Goal: Information Seeking & Learning: Understand process/instructions

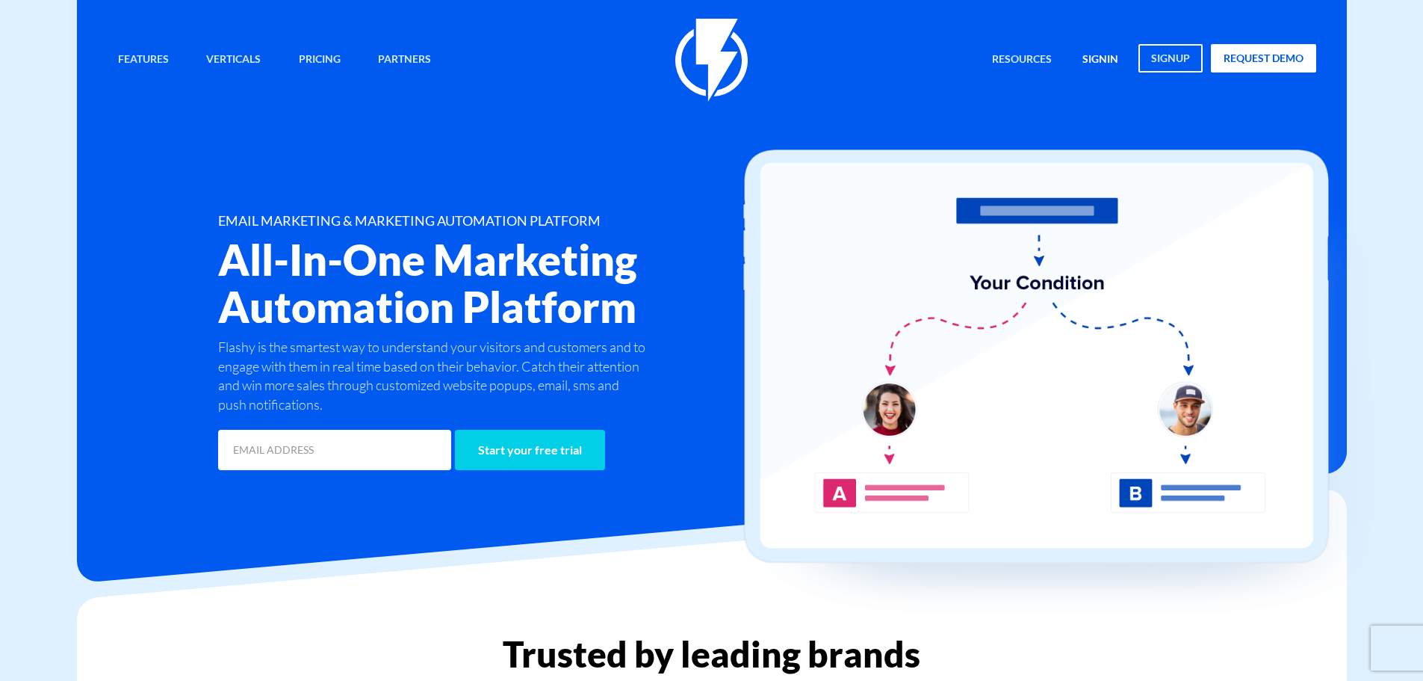
click at [1106, 65] on link "signin" at bounding box center [1100, 60] width 58 height 32
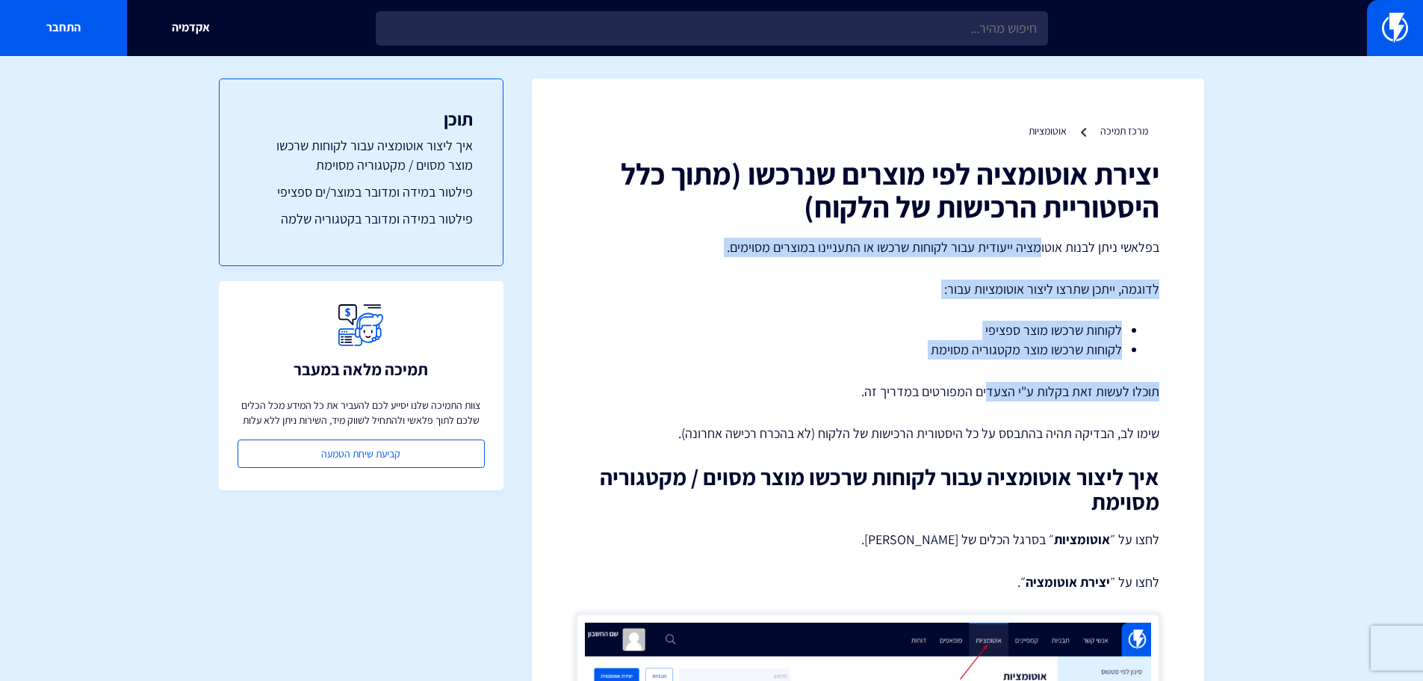
drag, startPoint x: 1039, startPoint y: 279, endPoint x: 968, endPoint y: 403, distance: 143.6
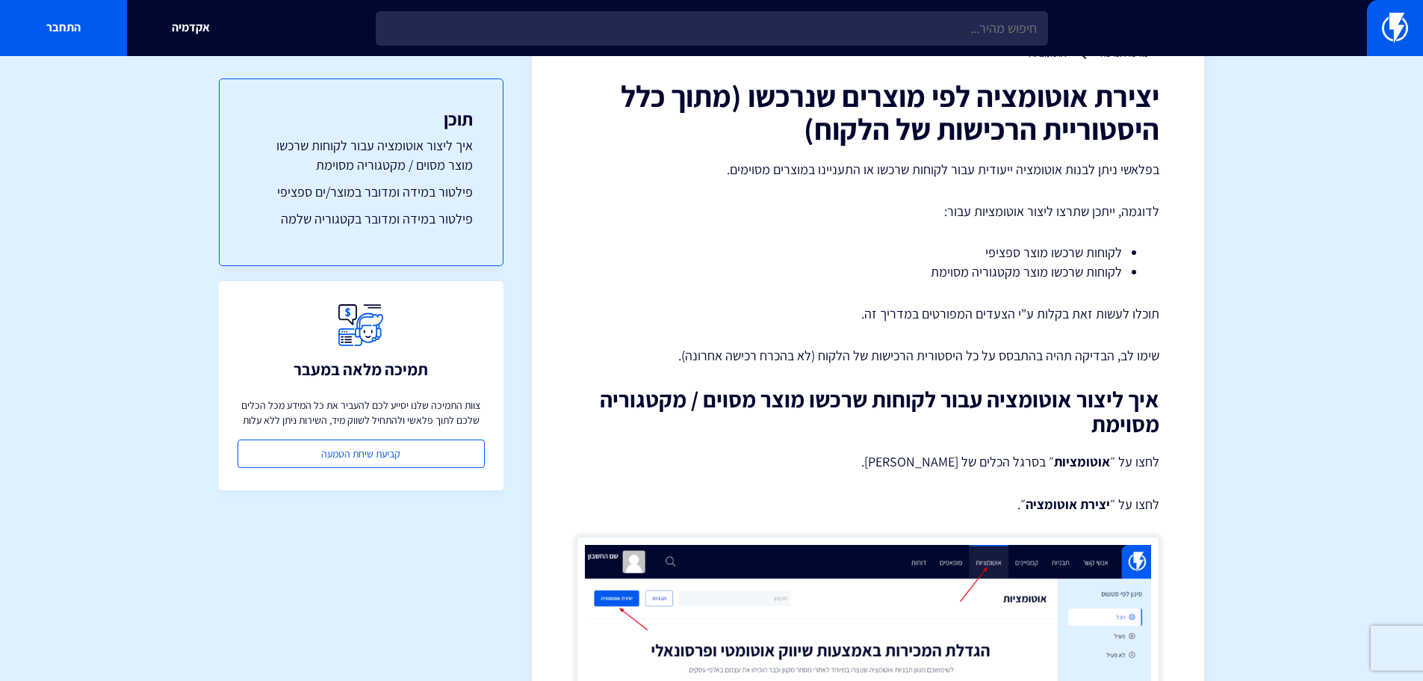
scroll to position [224, 0]
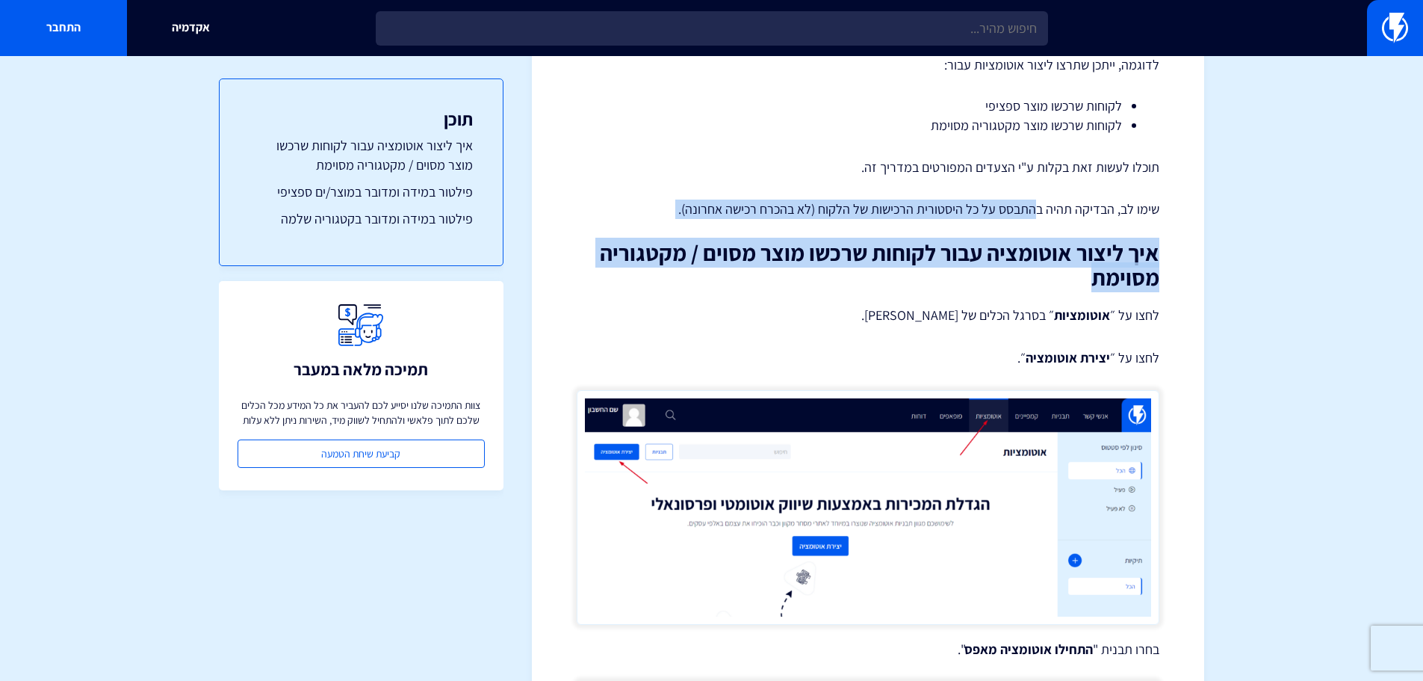
drag, startPoint x: 955, startPoint y: 208, endPoint x: 778, endPoint y: 289, distance: 194.9
click at [901, 287] on h2 "איך ליצור אוטומציה עבור לקוחות שרכשו מוצר מסוים / מקטגוריה מסוימת" at bounding box center [868, 265] width 583 height 49
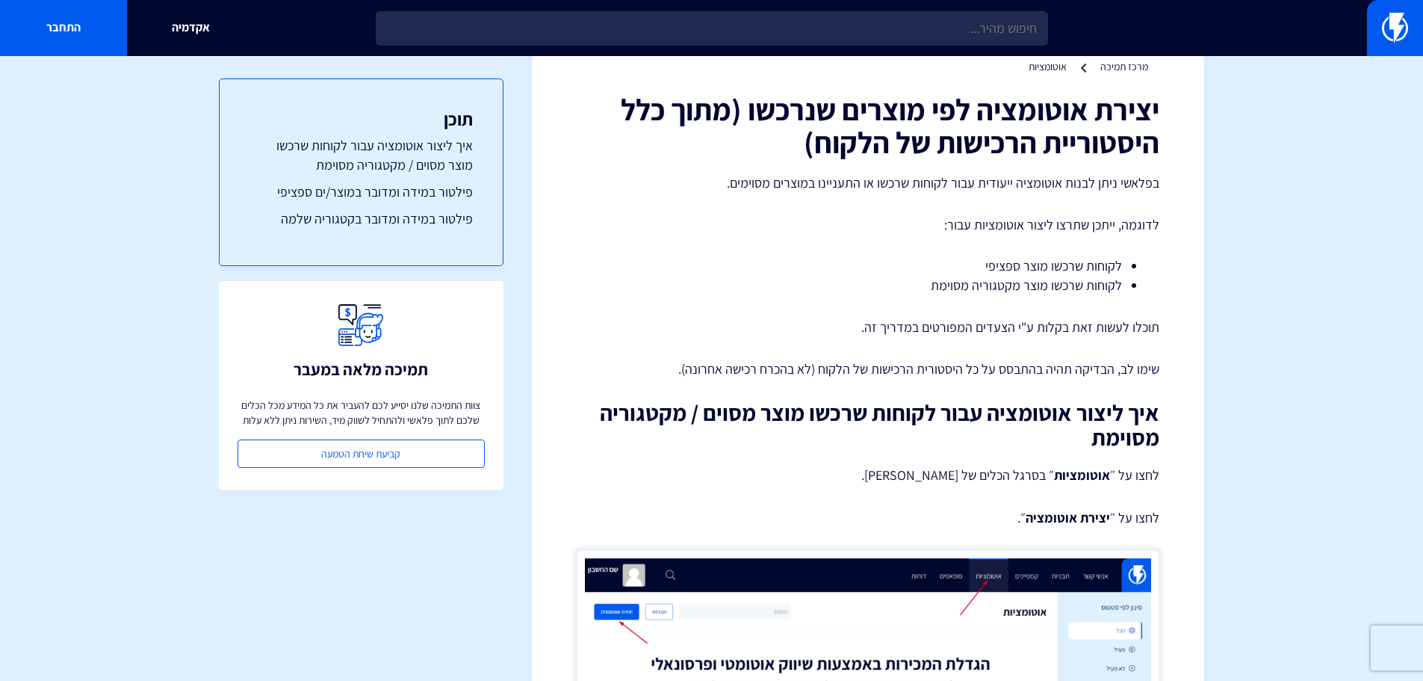
scroll to position [0, 0]
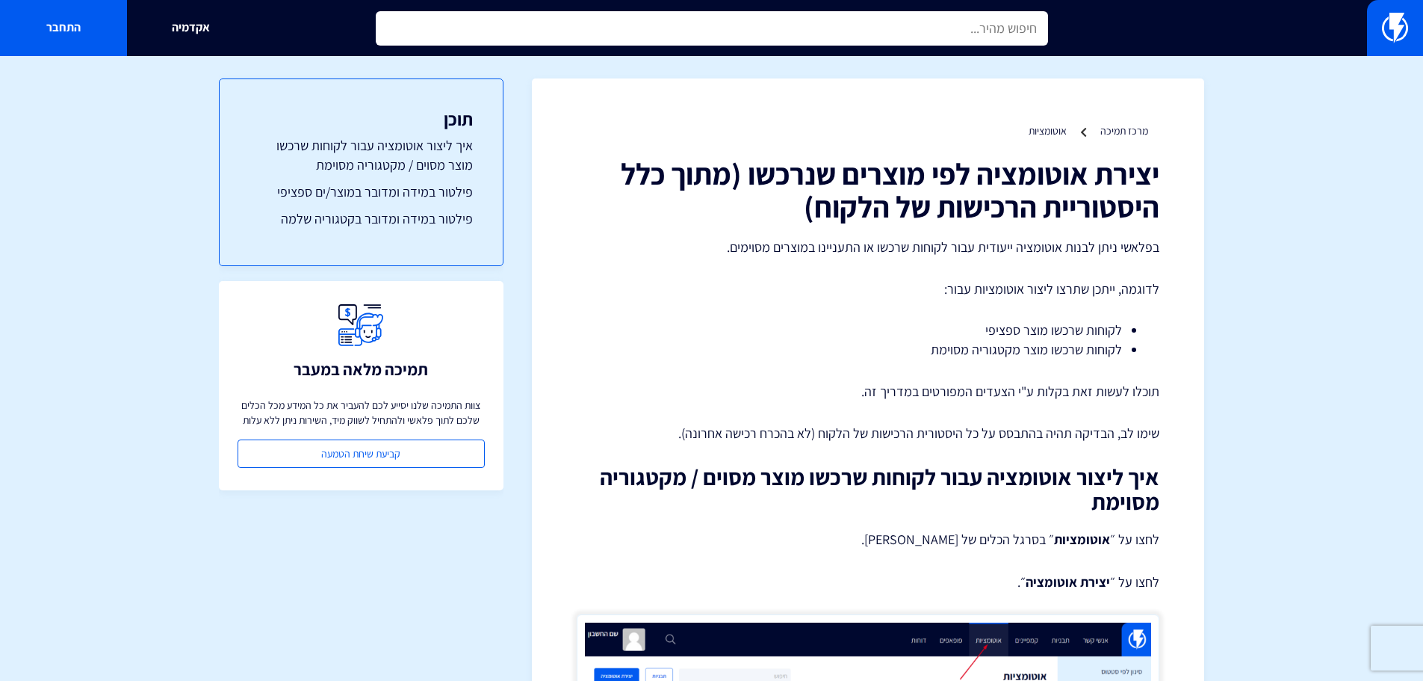
click at [1005, 27] on input "text" at bounding box center [712, 28] width 672 height 34
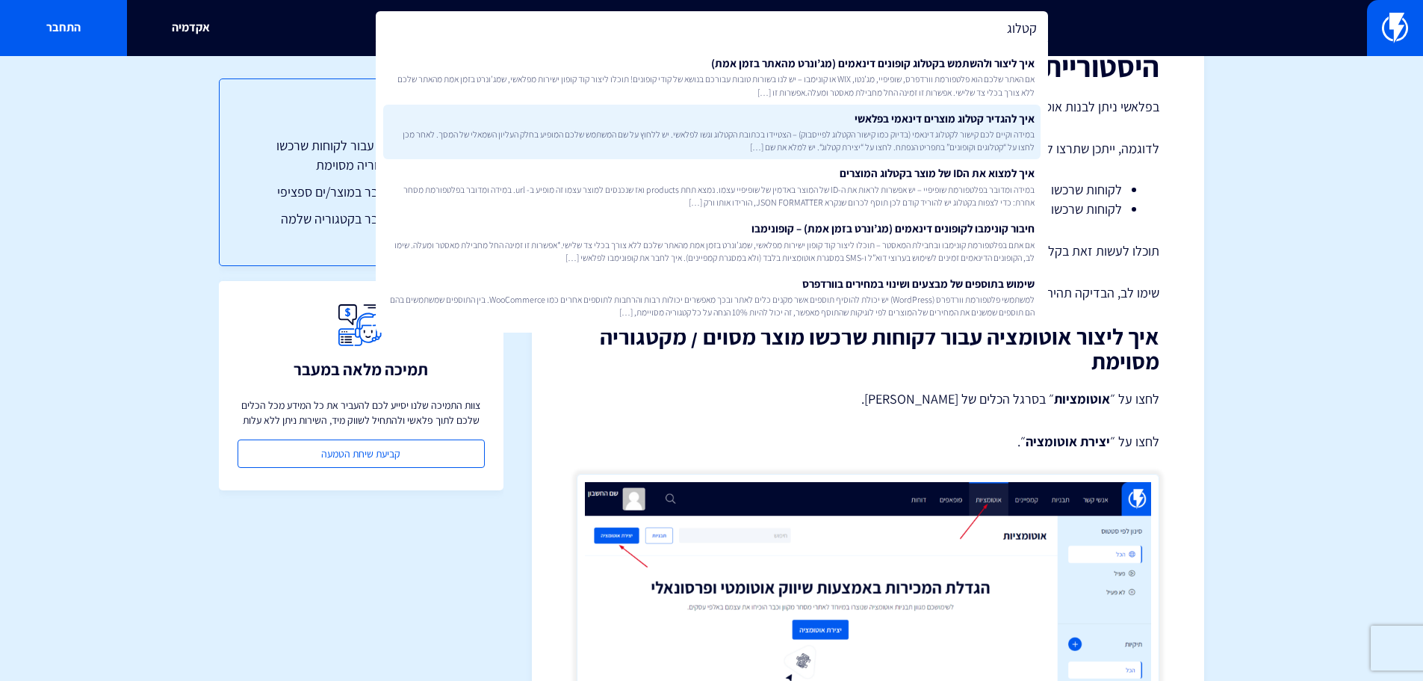
scroll to position [149, 0]
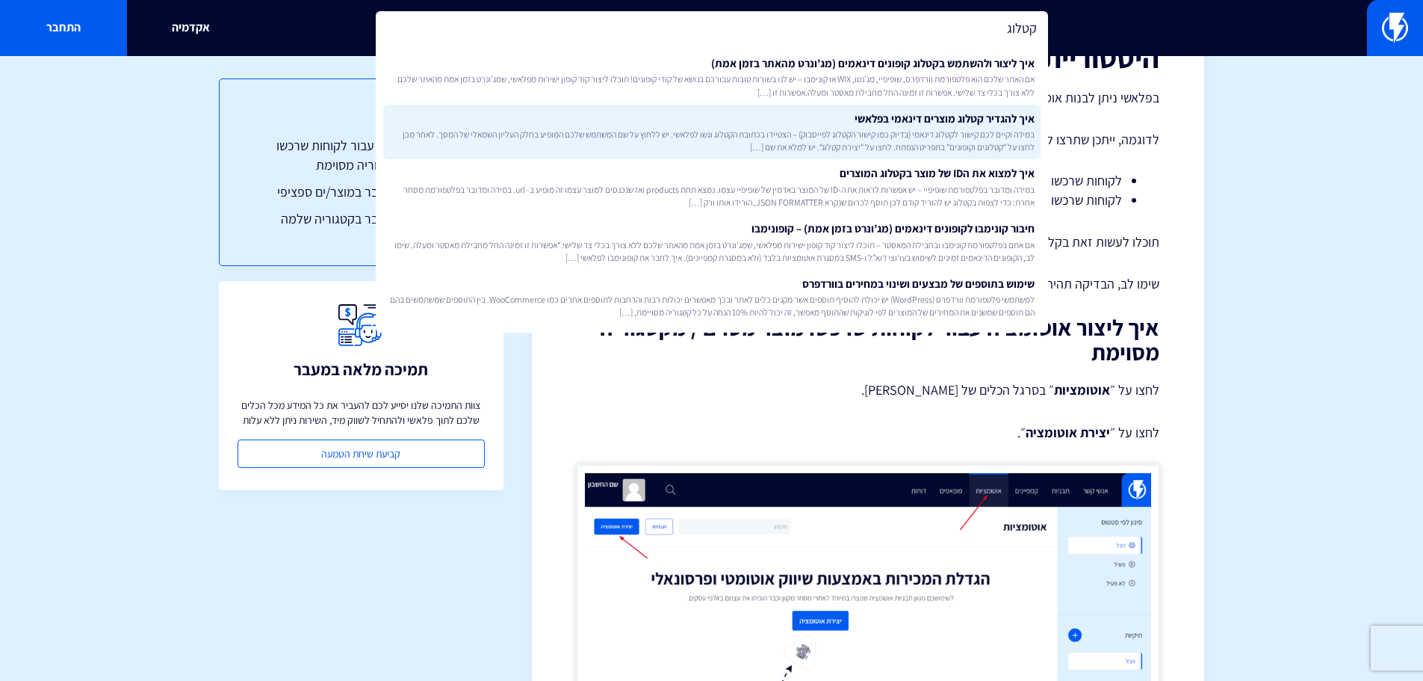
type input "קטלוג"
click at [975, 123] on link "איך להגדיר קטלוג מוצרים דינאמי בפלאשי במידה וקיים לכם קישור לקטלוג דינאמי (בדיו…" at bounding box center [712, 132] width 658 height 55
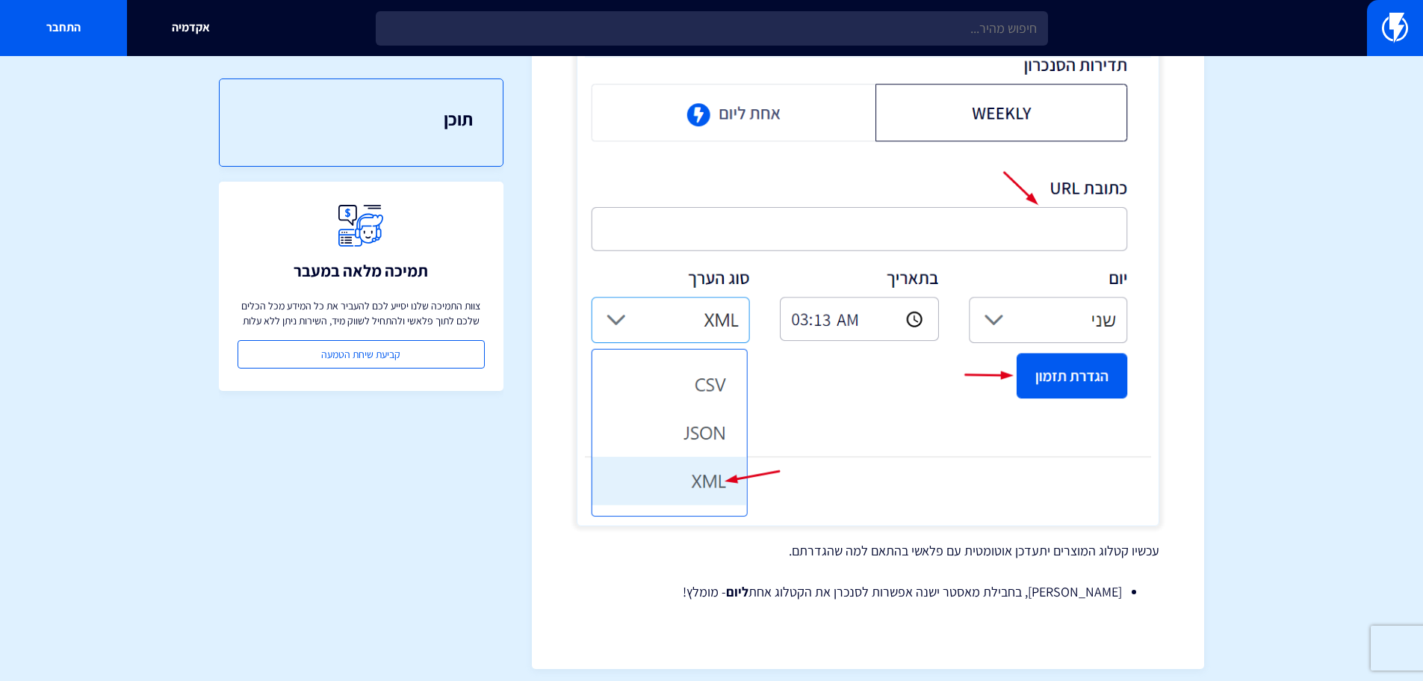
scroll to position [1749, 0]
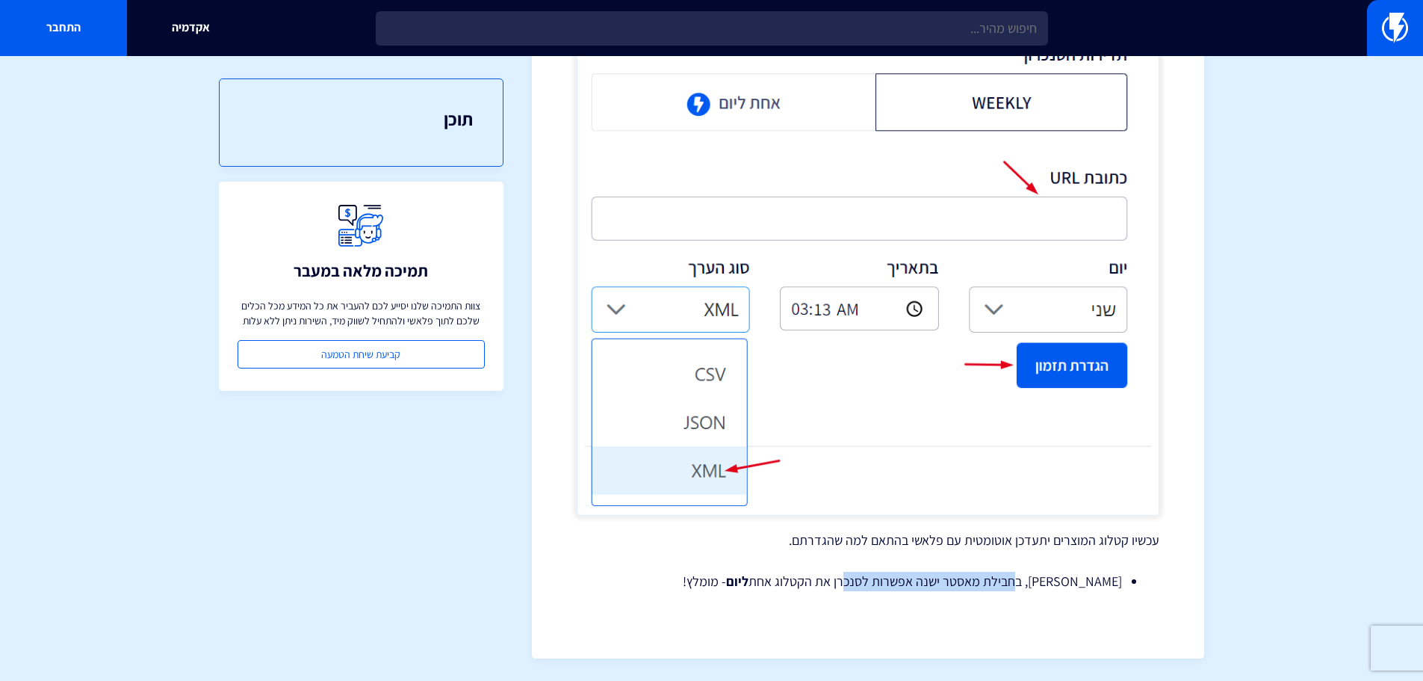
drag, startPoint x: 986, startPoint y: 580, endPoint x: 859, endPoint y: 579, distance: 127.0
click at [864, 580] on li "[PERSON_NAME], בחבילת מאסטר ישנה אפשרות לסנכרן את הקטלוג אחת ליום - מומלץ!" at bounding box center [868, 581] width 508 height 19
click at [856, 579] on li "[PERSON_NAME], בחבילת מאסטר ישנה אפשרות לסנכרן את הקטלוג אחת ליום - מומלץ!" at bounding box center [868, 581] width 508 height 19
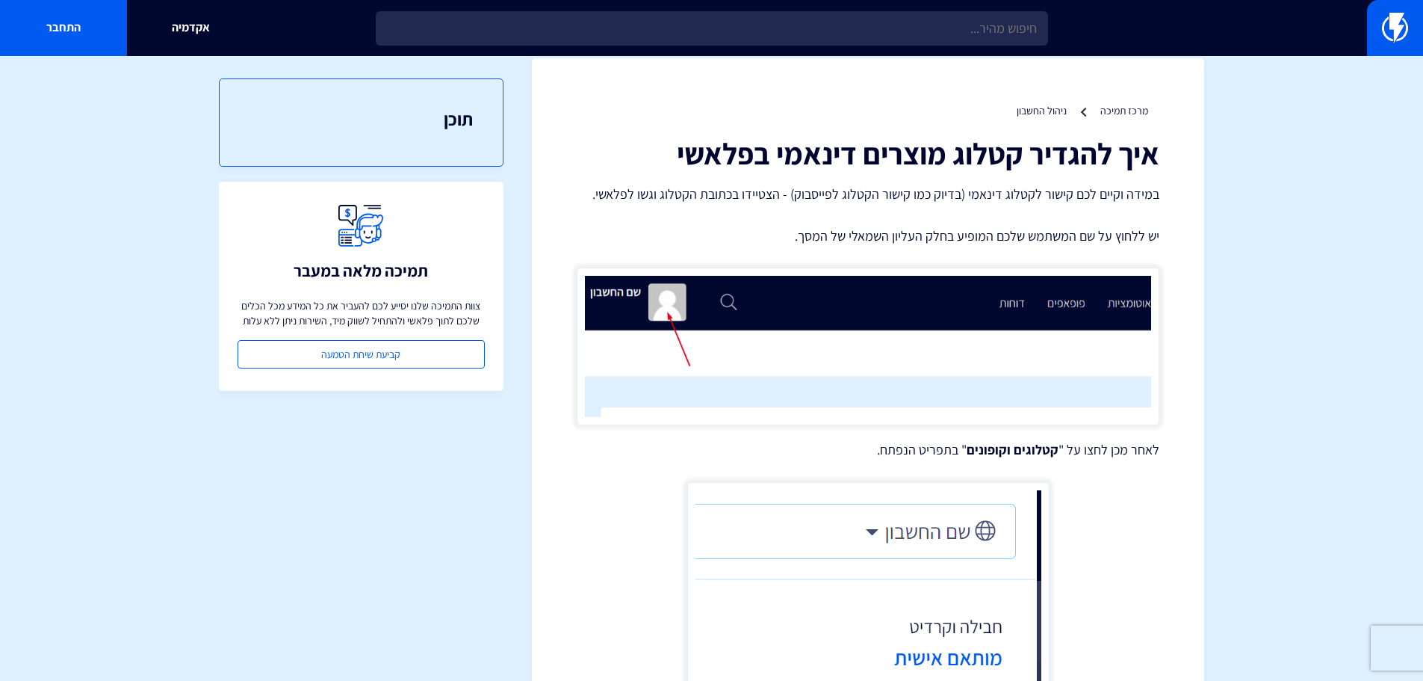
scroll to position [0, 0]
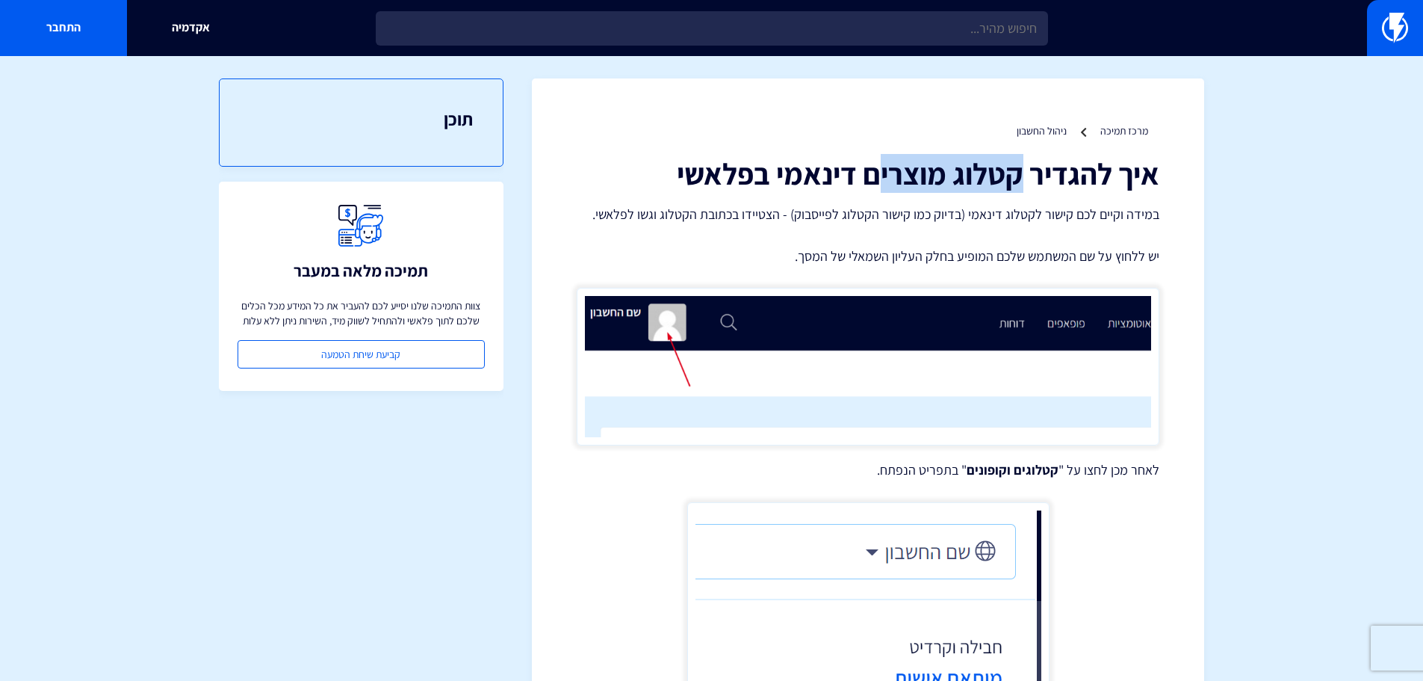
drag, startPoint x: 1026, startPoint y: 167, endPoint x: 877, endPoint y: 175, distance: 148.9
click at [877, 175] on h1 "איך להגדיר קטלוג מוצרים דינאמי בפלאשי" at bounding box center [868, 173] width 583 height 33
click at [876, 176] on h1 "איך להגדיר קטלוג מוצרים דינאמי בפלאשי" at bounding box center [868, 173] width 583 height 33
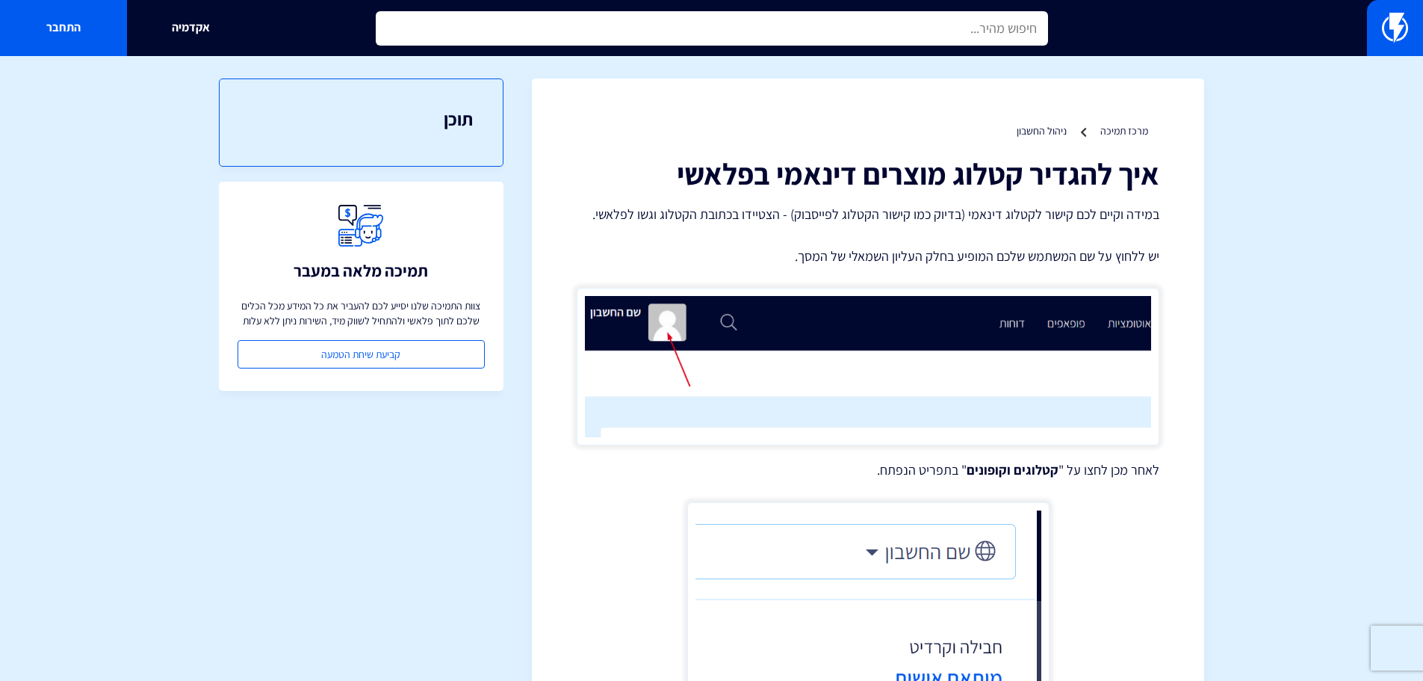
click at [993, 39] on input "text" at bounding box center [712, 28] width 672 height 34
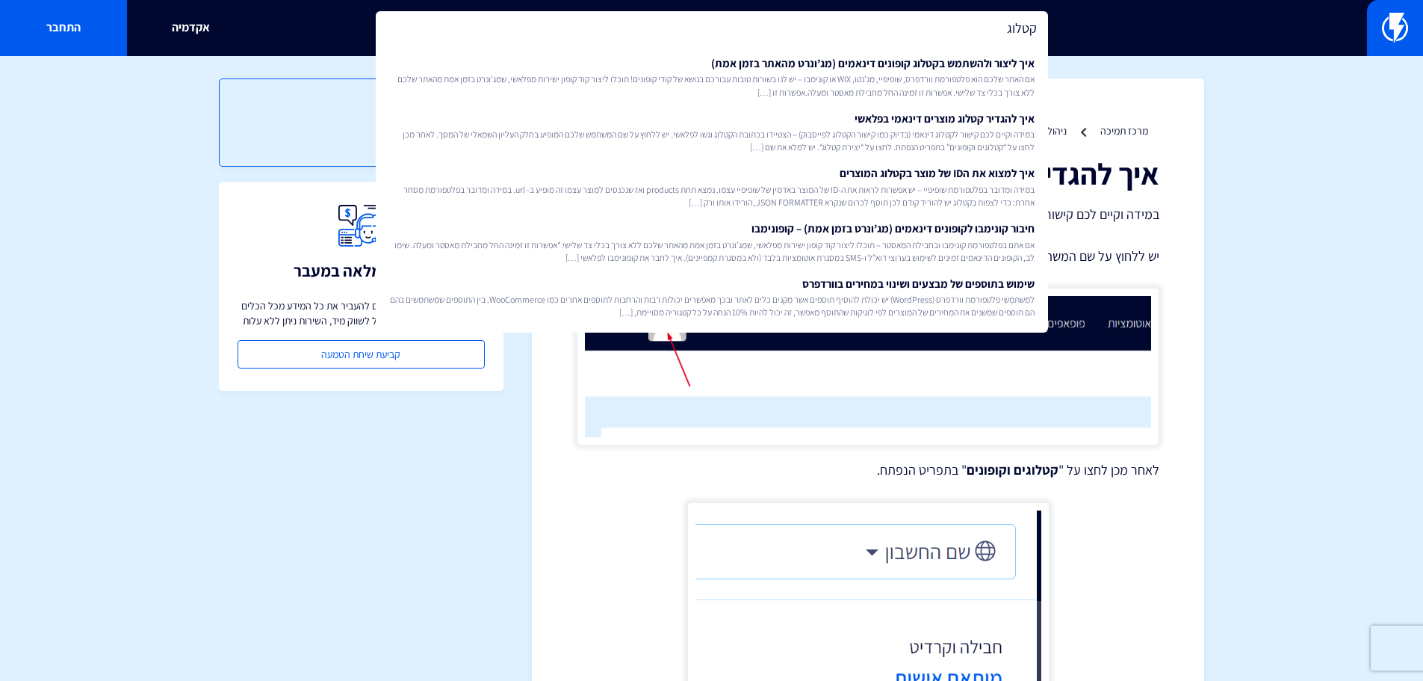
type input "קטלוג"
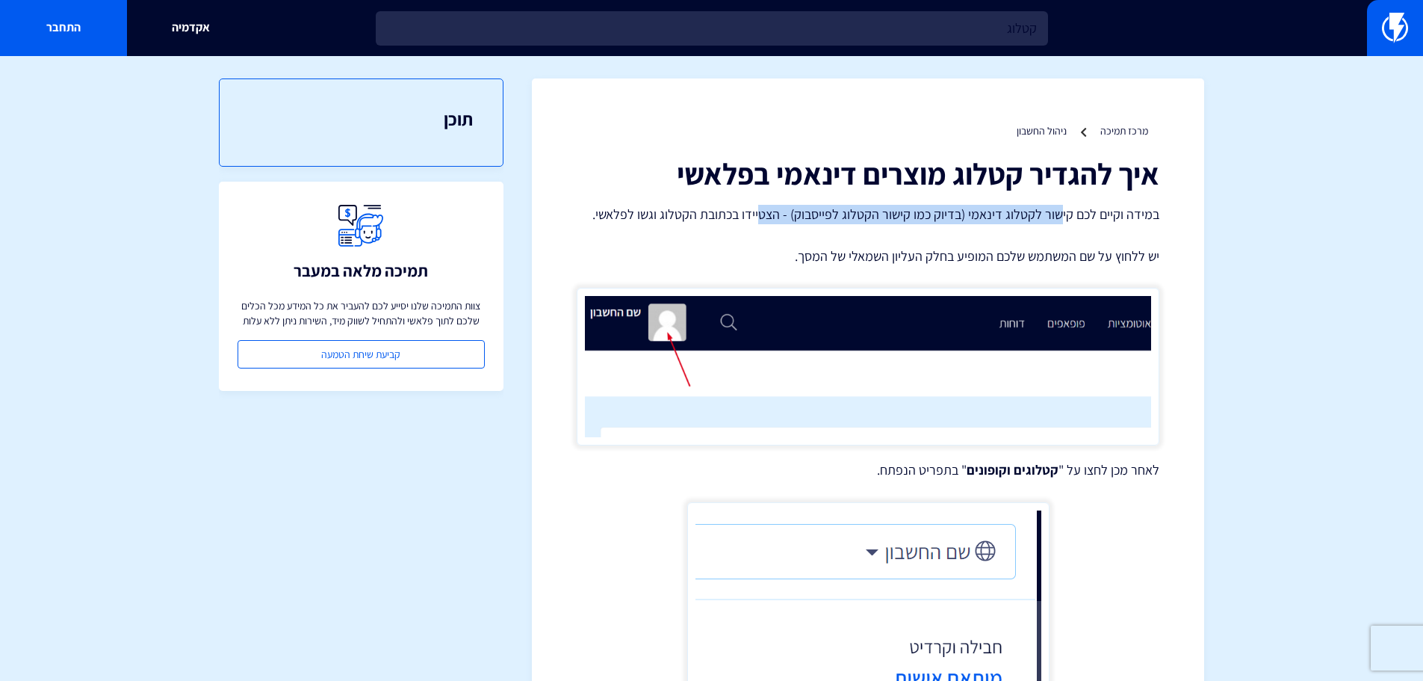
drag, startPoint x: 971, startPoint y: 217, endPoint x: 757, endPoint y: 217, distance: 213.7
click at [761, 217] on p "במידה וקיים לכם קישור לקטלוג דינאמי (בדיוק כמו קישור הקטלוג לפייסבוק) - הצטיידו…" at bounding box center [868, 214] width 583 height 19
click at [739, 222] on p "במידה וקיים לכם קישור לקטלוג דינאמי (בדיוק כמו קישור הקטלוג לפייסבוק) - הצטיידו…" at bounding box center [868, 214] width 583 height 19
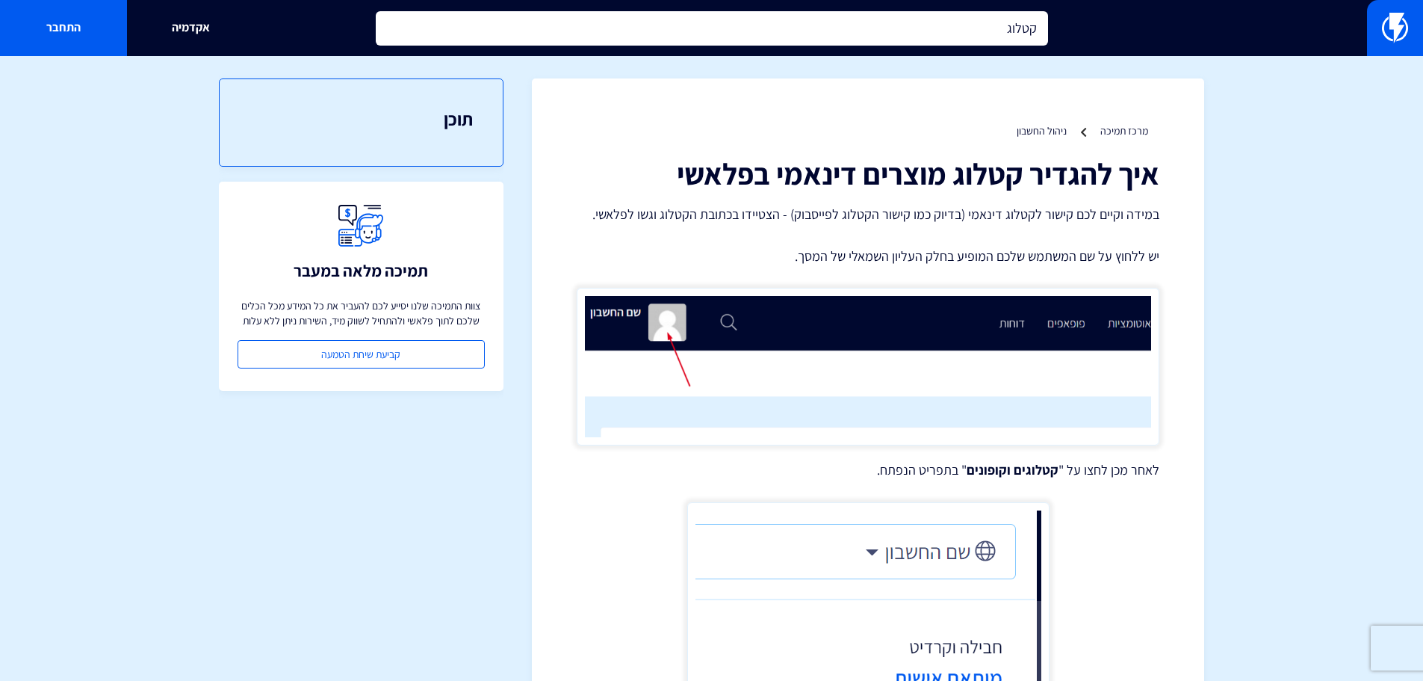
click at [976, 28] on input "קטלוג" at bounding box center [712, 28] width 672 height 34
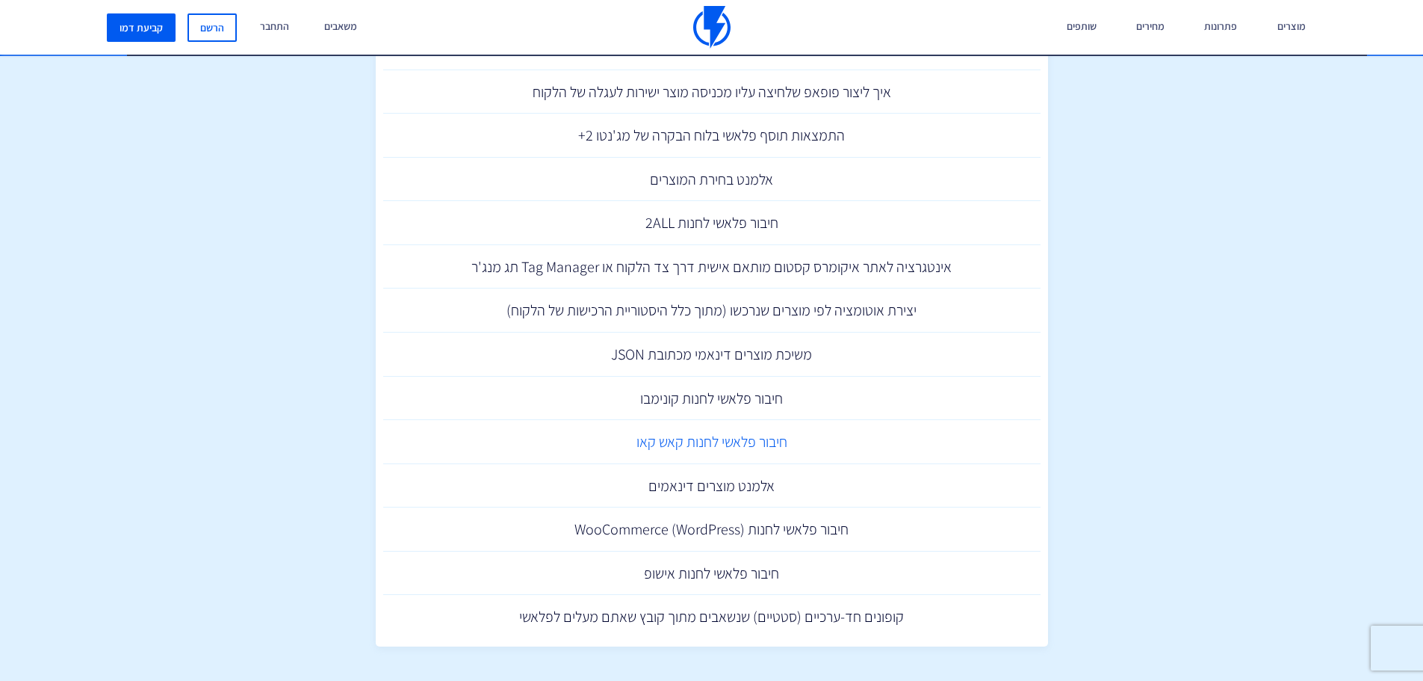
scroll to position [465, 0]
click at [730, 486] on link "אלמנט מוצרים דינאמים" at bounding box center [712, 483] width 658 height 44
